Goal: Information Seeking & Learning: Compare options

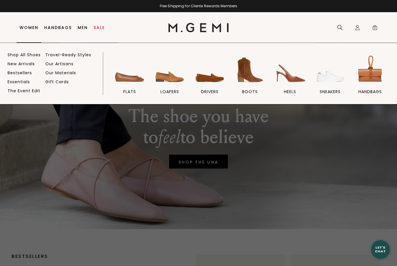
click at [204, 80] on img at bounding box center [209, 70] width 33 height 33
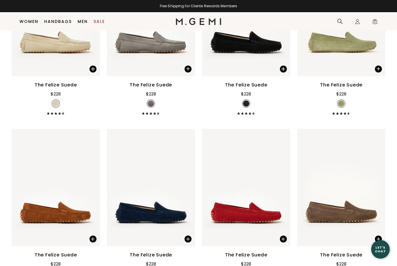
scroll to position [366, 0]
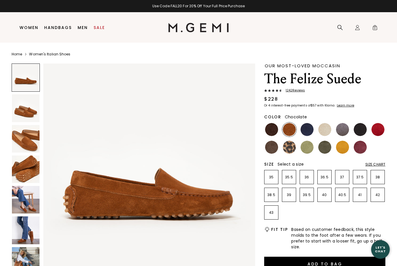
click at [269, 130] on img at bounding box center [271, 129] width 13 height 13
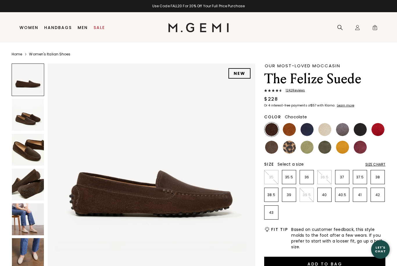
click at [274, 147] on img at bounding box center [271, 147] width 13 height 13
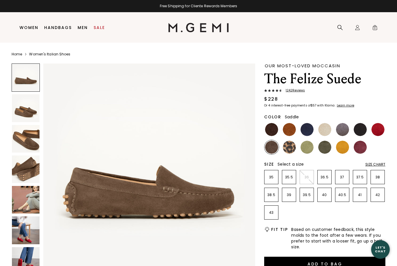
click at [288, 130] on img at bounding box center [289, 129] width 13 height 13
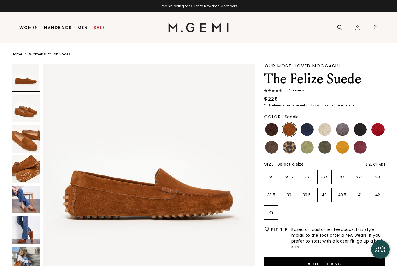
click at [18, 194] on img at bounding box center [26, 200] width 28 height 28
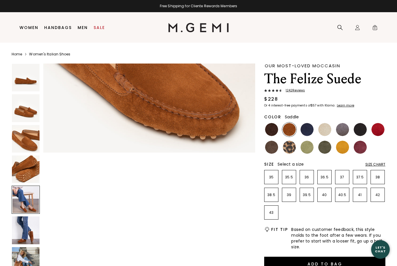
scroll to position [870, 0]
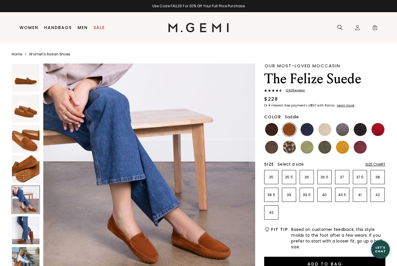
click at [310, 124] on img at bounding box center [306, 129] width 13 height 13
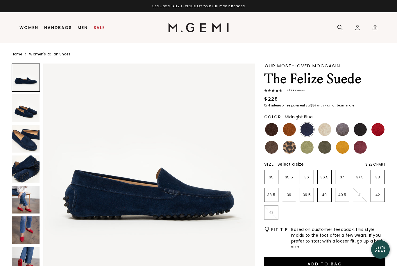
click at [326, 129] on img at bounding box center [324, 129] width 13 height 13
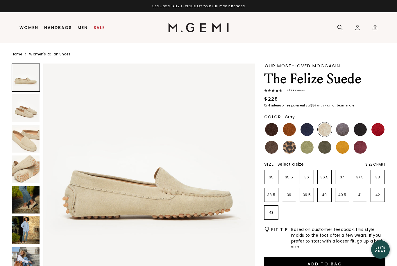
click at [340, 130] on img at bounding box center [342, 129] width 13 height 13
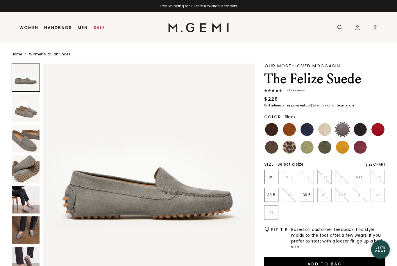
click at [357, 132] on img at bounding box center [359, 129] width 13 height 13
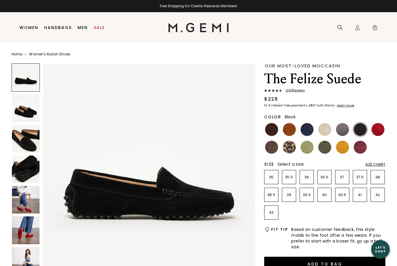
click at [378, 129] on img at bounding box center [377, 129] width 13 height 13
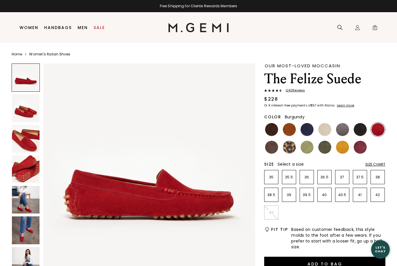
click at [360, 145] on img at bounding box center [359, 147] width 13 height 13
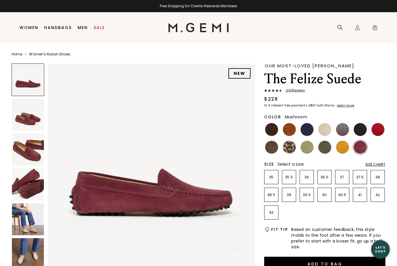
click at [272, 149] on img at bounding box center [271, 147] width 13 height 13
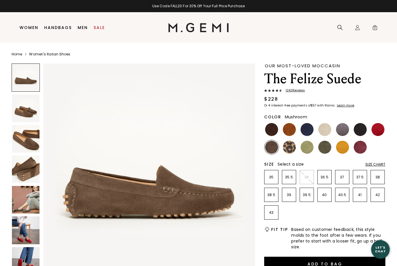
click at [292, 148] on img at bounding box center [289, 147] width 13 height 13
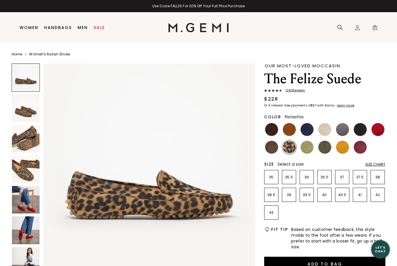
click at [308, 146] on img at bounding box center [306, 147] width 13 height 13
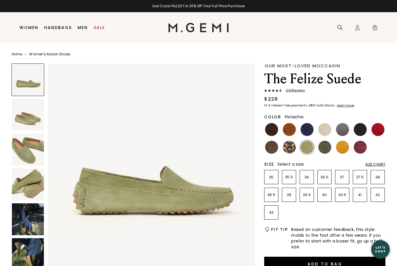
click at [325, 147] on img at bounding box center [324, 147] width 13 height 13
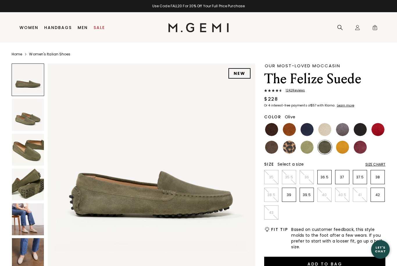
click at [343, 146] on img at bounding box center [342, 147] width 13 height 13
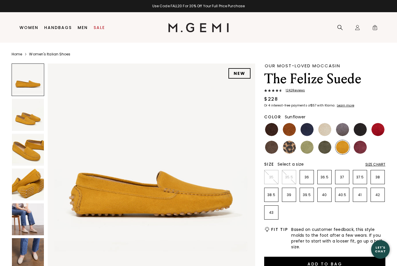
click at [274, 147] on img at bounding box center [271, 147] width 13 height 13
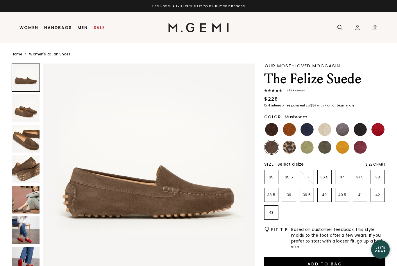
click at [290, 131] on img at bounding box center [289, 129] width 13 height 13
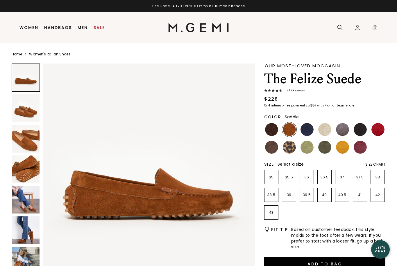
click at [21, 197] on img at bounding box center [26, 200] width 28 height 28
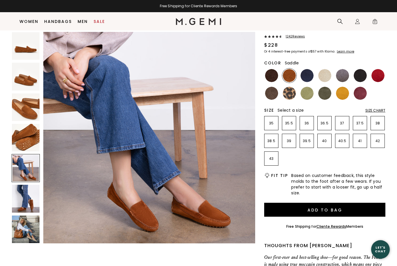
click at [21, 228] on img at bounding box center [26, 230] width 28 height 28
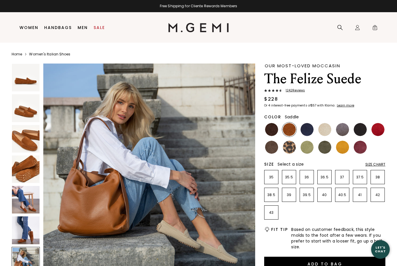
click at [18, 198] on img at bounding box center [26, 200] width 28 height 28
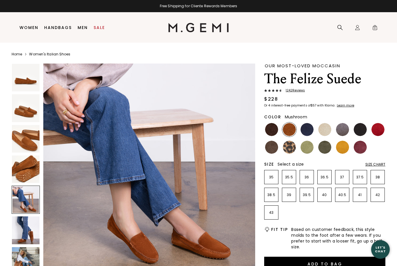
click at [272, 149] on img at bounding box center [271, 147] width 13 height 13
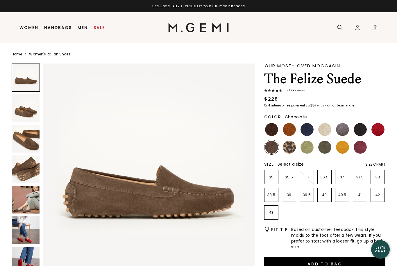
click at [271, 131] on img at bounding box center [271, 129] width 13 height 13
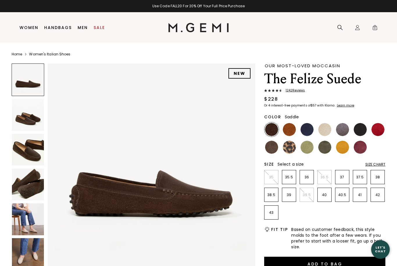
click at [288, 127] on img at bounding box center [289, 129] width 13 height 13
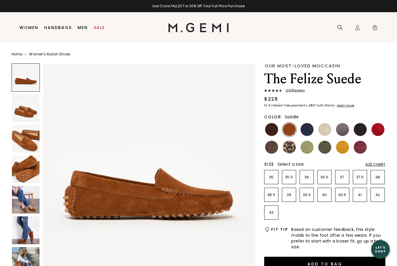
click at [271, 131] on img at bounding box center [271, 129] width 13 height 13
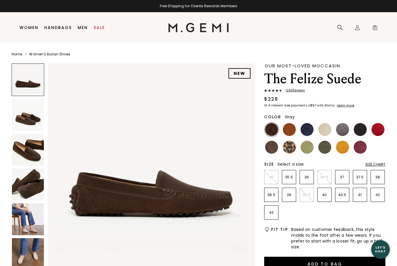
click at [345, 128] on img at bounding box center [342, 129] width 13 height 13
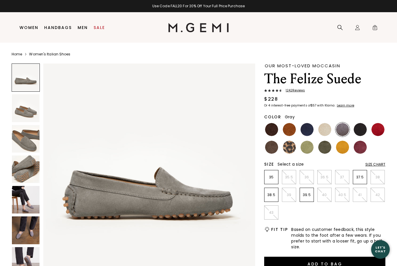
click at [360, 130] on img at bounding box center [359, 129] width 13 height 13
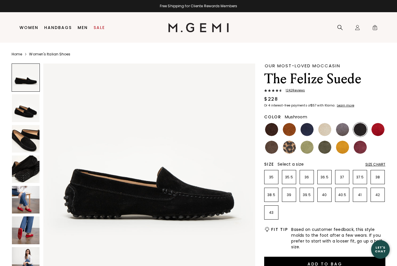
click at [272, 145] on img at bounding box center [271, 147] width 13 height 13
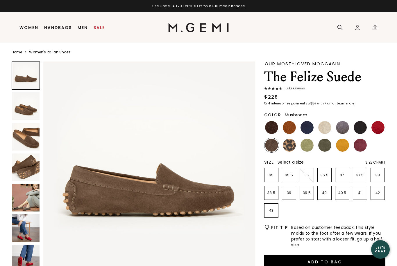
scroll to position [3, 0]
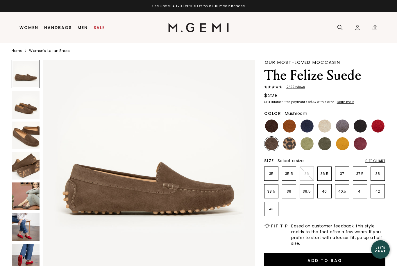
click at [23, 194] on img at bounding box center [26, 197] width 28 height 28
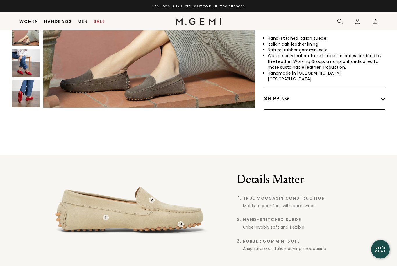
scroll to position [338, 0]
